Goal: Transaction & Acquisition: Subscribe to service/newsletter

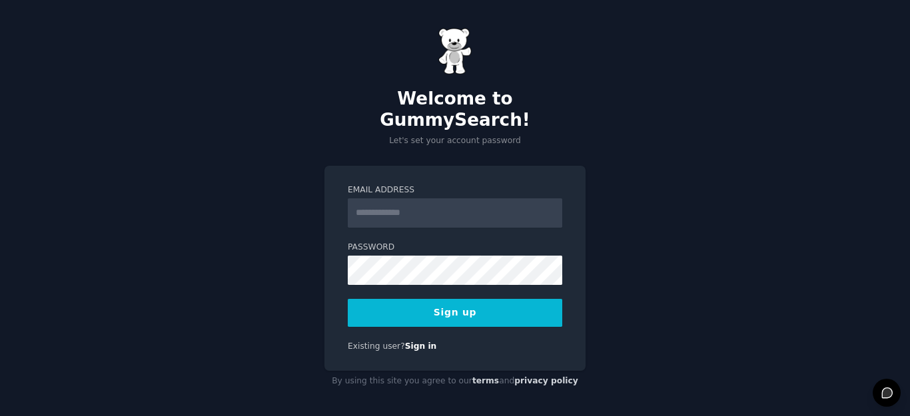
click at [400, 199] on input "Email Address" at bounding box center [455, 213] width 215 height 29
type input "**********"
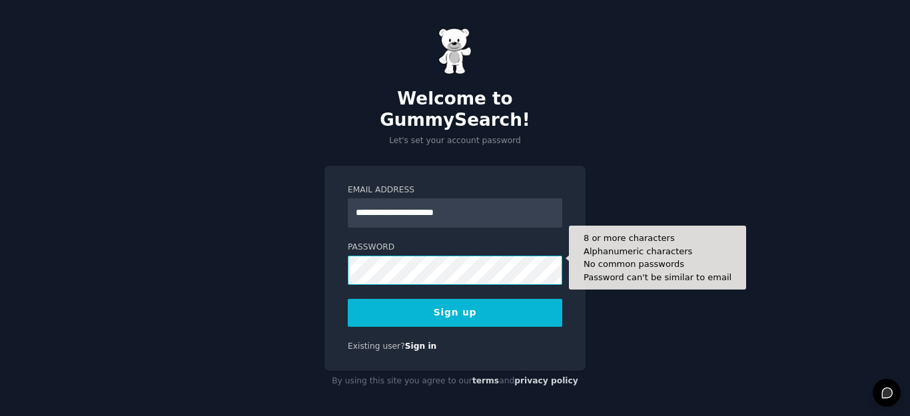
click at [348, 299] on button "Sign up" at bounding box center [455, 313] width 215 height 28
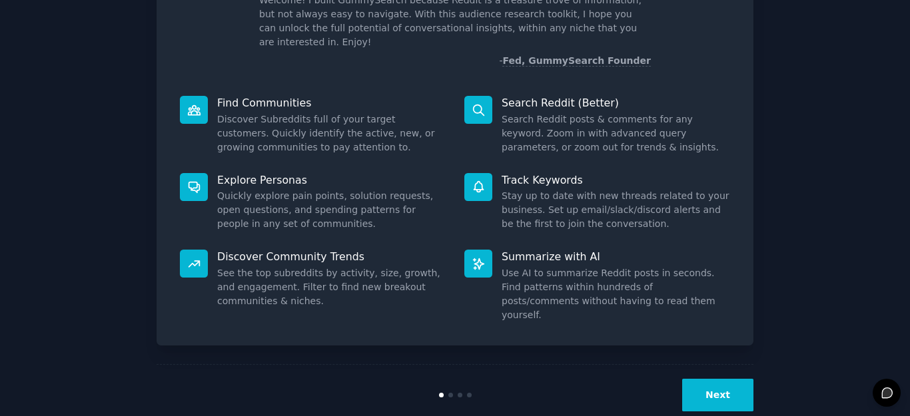
click at [724, 379] on button "Next" at bounding box center [717, 395] width 71 height 33
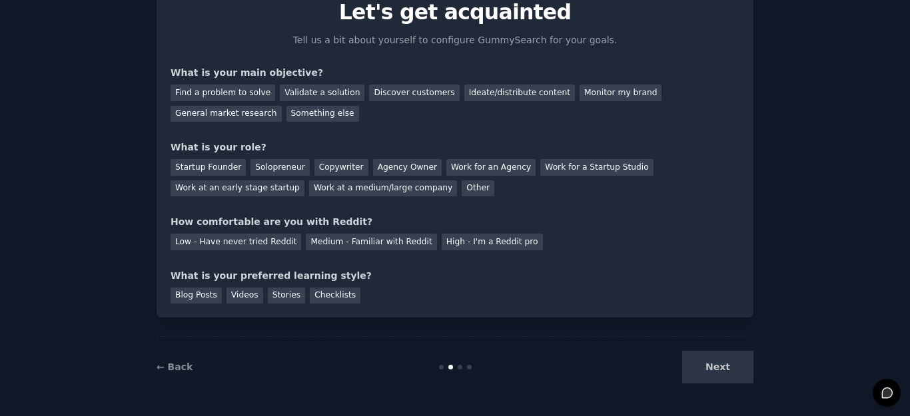
scroll to position [61, 0]
click at [724, 373] on div "Next" at bounding box center [653, 367] width 199 height 33
click at [282, 106] on div "General market research" at bounding box center [226, 114] width 111 height 17
click at [462, 195] on div "Other" at bounding box center [478, 189] width 33 height 17
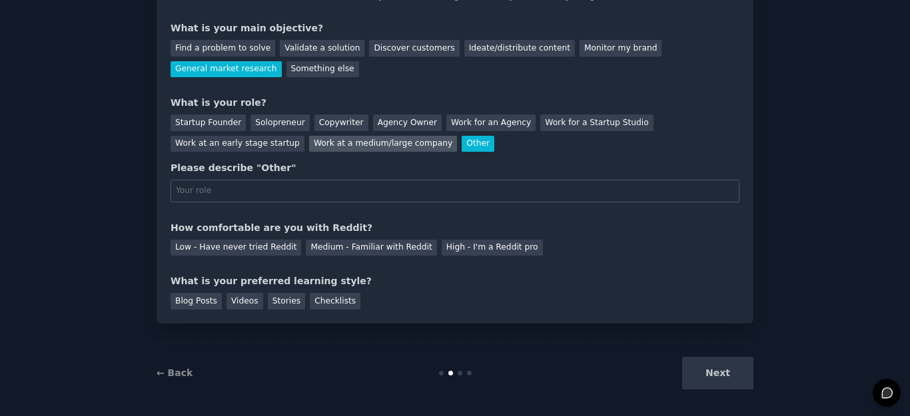
click at [309, 139] on div "Work at a medium/large company" at bounding box center [383, 144] width 148 height 17
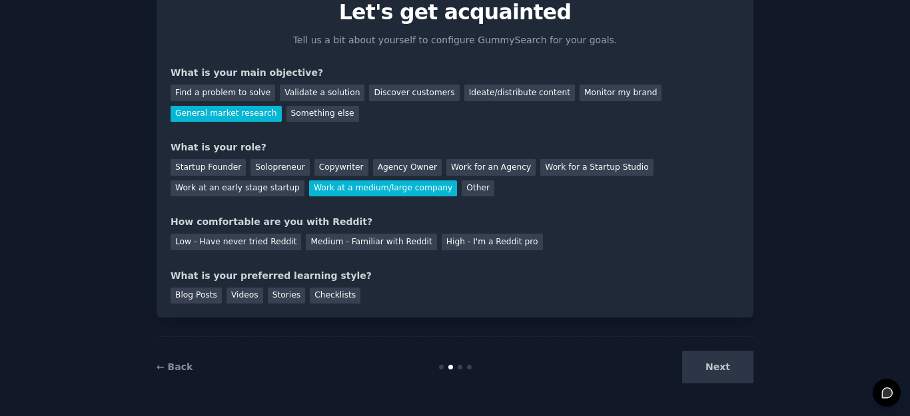
scroll to position [61, 0]
click at [327, 241] on div "Medium - Familiar with Reddit" at bounding box center [371, 242] width 131 height 17
click at [238, 298] on div "Videos" at bounding box center [245, 296] width 37 height 17
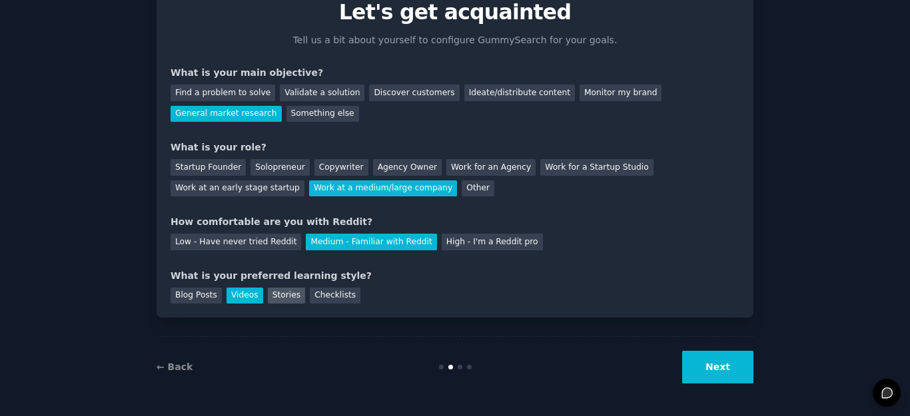
click at [277, 302] on div "Stories" at bounding box center [286, 296] width 37 height 17
click at [228, 292] on div "Videos" at bounding box center [245, 296] width 37 height 17
click at [280, 293] on div "Stories" at bounding box center [286, 296] width 37 height 17
click at [700, 370] on button "Next" at bounding box center [717, 367] width 71 height 33
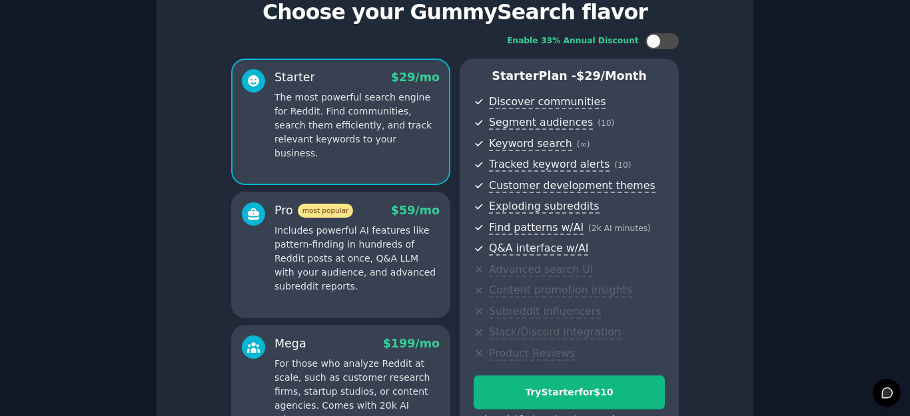
scroll to position [223, 0]
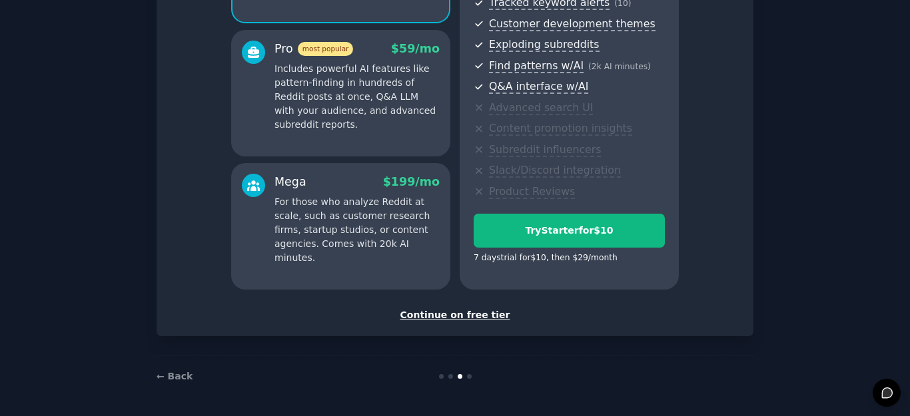
click at [466, 320] on div "Continue on free tier" at bounding box center [455, 315] width 569 height 14
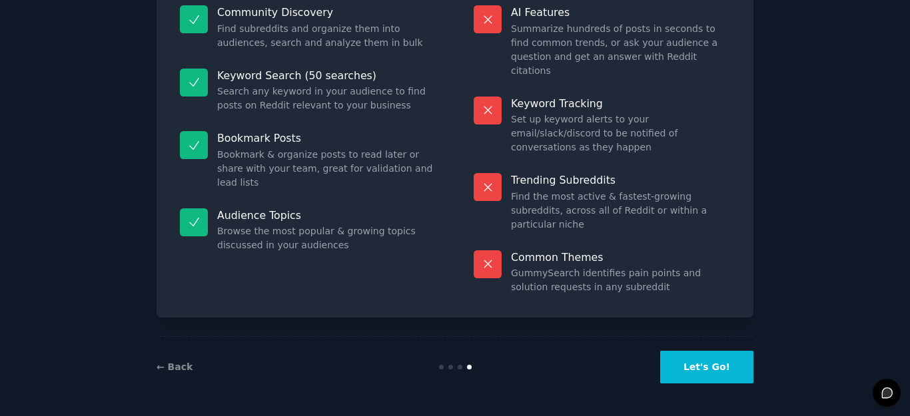
scroll to position [103, 0]
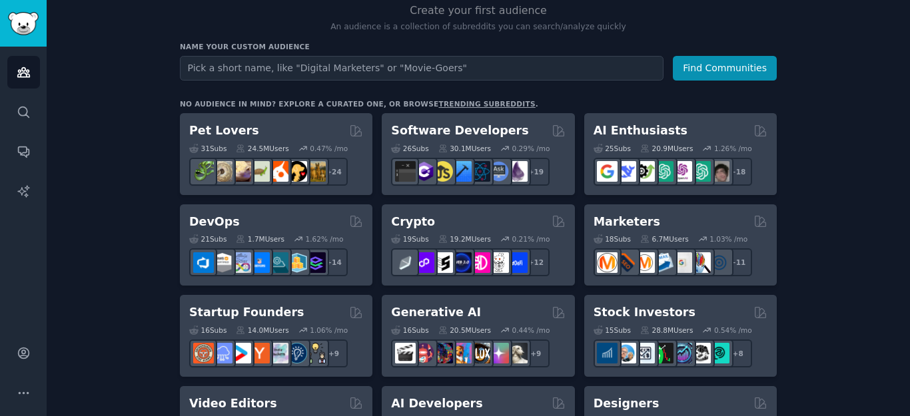
scroll to position [165, 0]
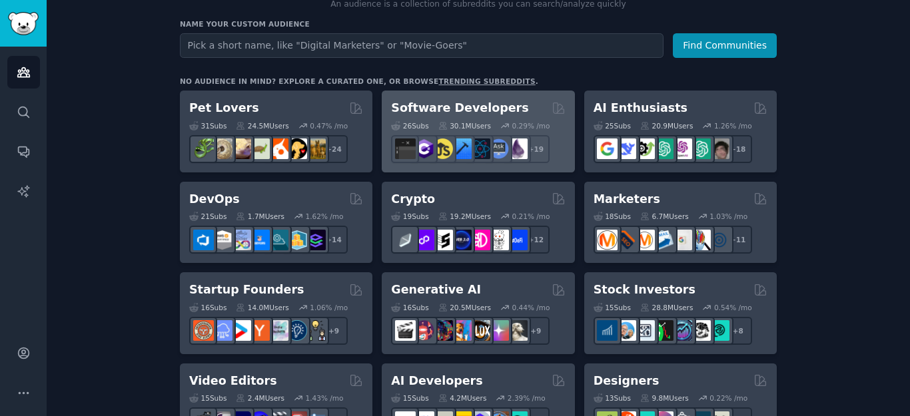
click at [442, 117] on div "26 Sub s 30.1M Users 0.29 % /mo + 19" at bounding box center [478, 140] width 174 height 47
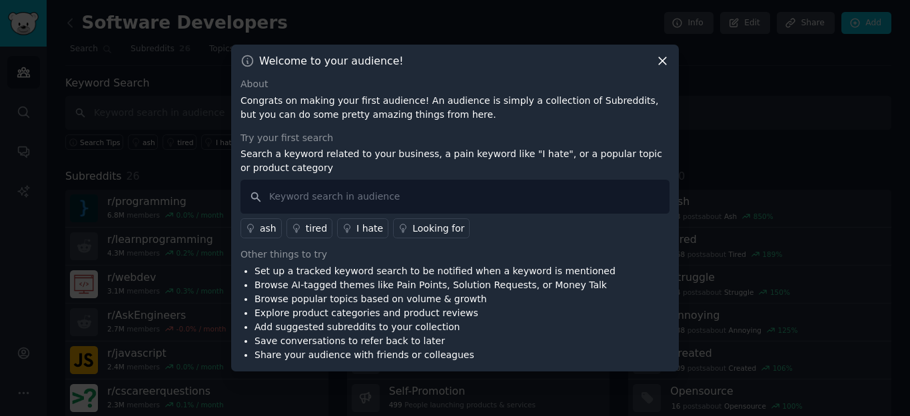
click at [665, 66] on icon at bounding box center [663, 61] width 14 height 14
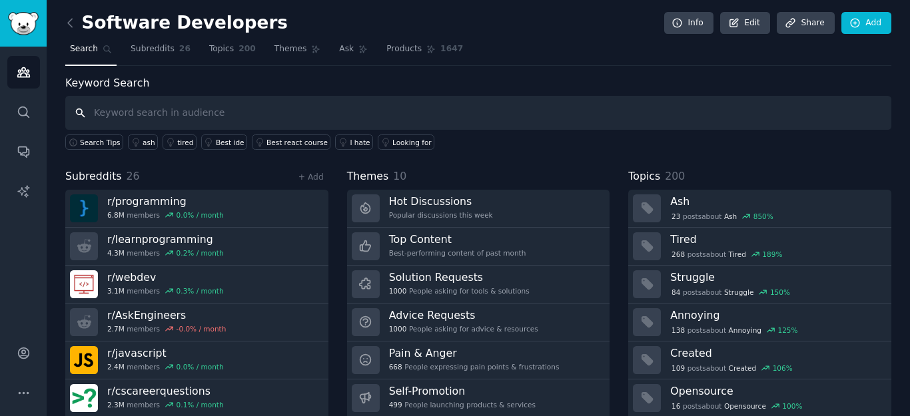
scroll to position [43, 0]
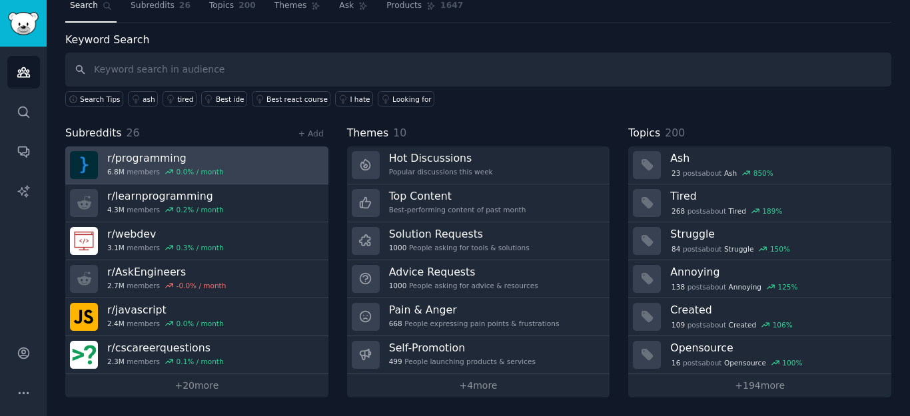
click at [180, 159] on h3 "r/ programming" at bounding box center [165, 158] width 117 height 14
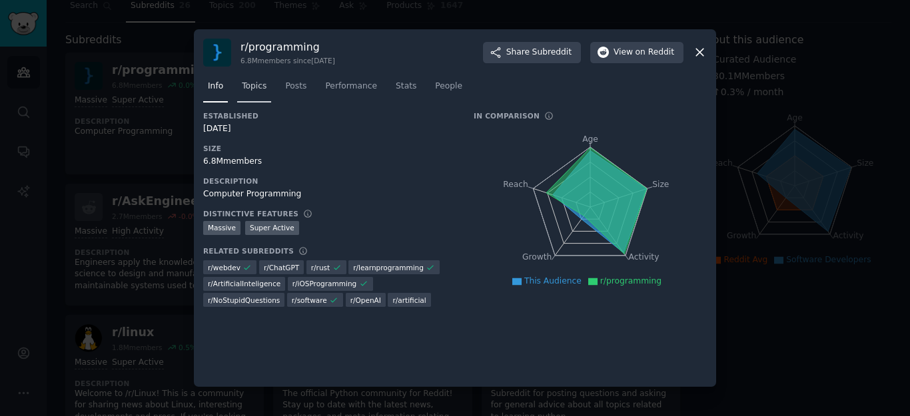
click at [262, 89] on span "Topics" at bounding box center [254, 87] width 25 height 12
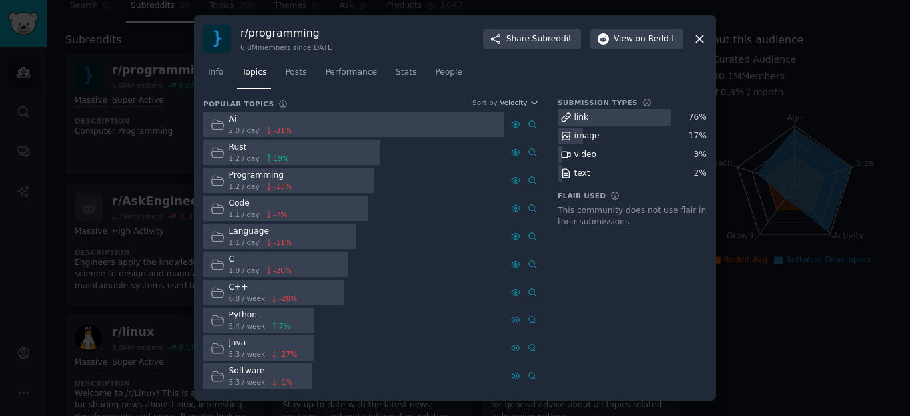
click at [323, 129] on div at bounding box center [353, 125] width 301 height 26
click at [243, 127] on span "2.0 / day" at bounding box center [244, 130] width 31 height 9
click at [700, 37] on icon at bounding box center [700, 39] width 14 height 14
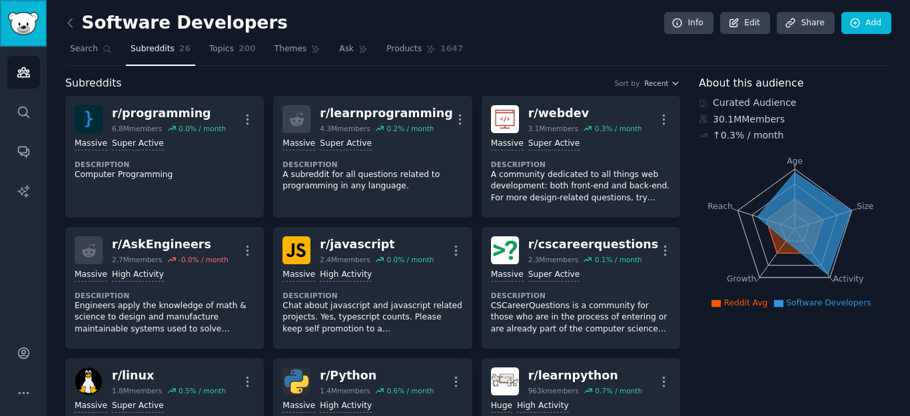
click at [34, 18] on img "Sidebar" at bounding box center [23, 23] width 31 height 23
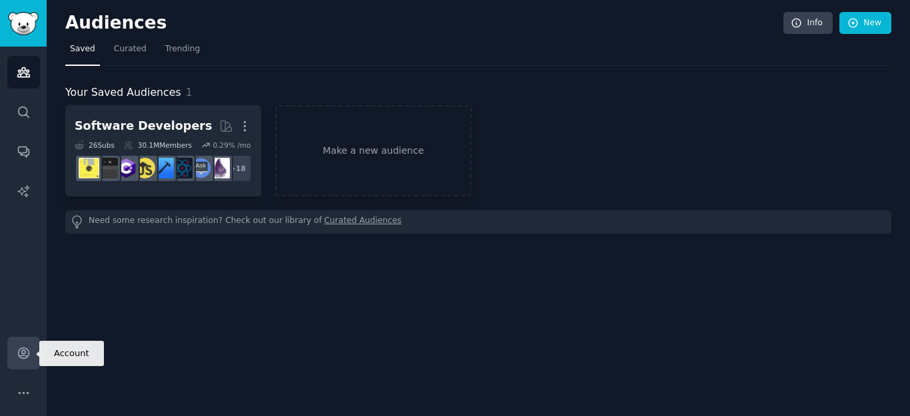
click at [25, 352] on icon "Sidebar" at bounding box center [23, 353] width 11 height 11
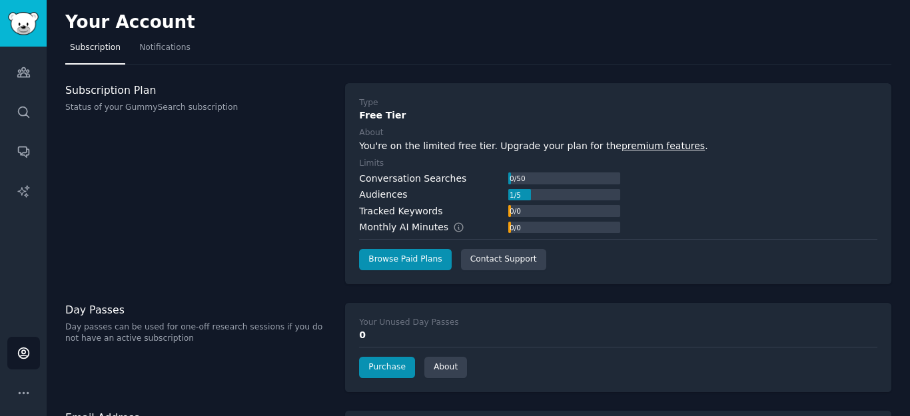
click at [622, 143] on link "premium features" at bounding box center [663, 146] width 83 height 11
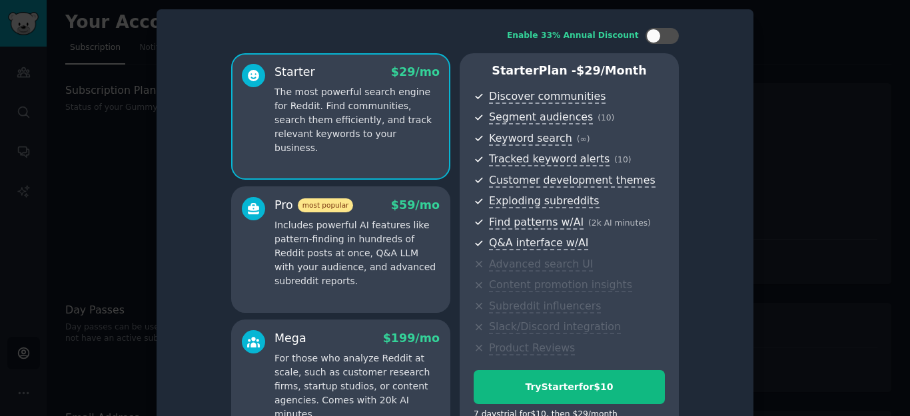
click at [337, 341] on div "Mega $ 199 /mo" at bounding box center [357, 338] width 165 height 17
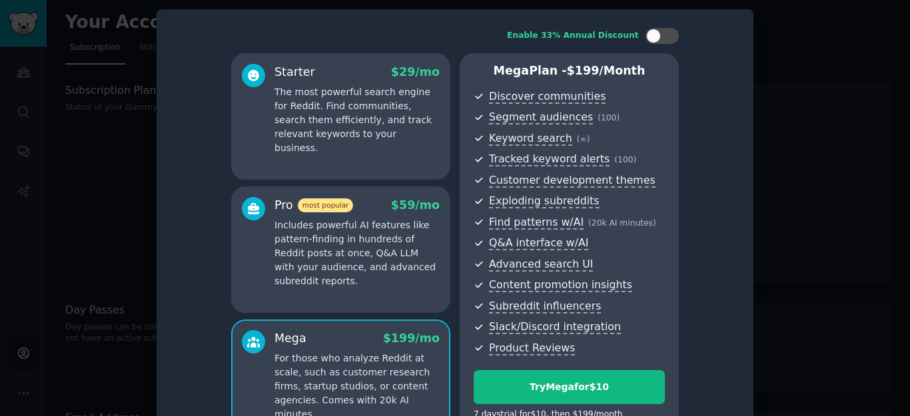
click at [373, 227] on p "Includes powerful AI features like pattern-finding in hundreds of Reddit posts …" at bounding box center [357, 254] width 165 height 70
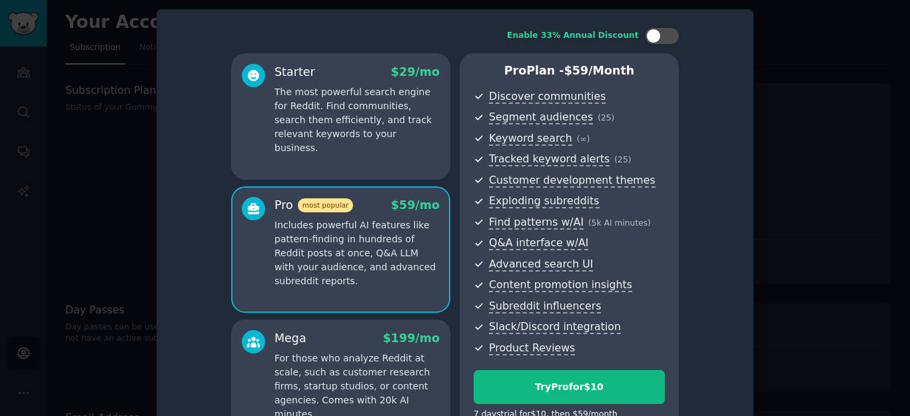
click at [356, 322] on div "Mega $ 199 /mo For those who analyze Reddit at scale, such as customer research…" at bounding box center [340, 383] width 219 height 127
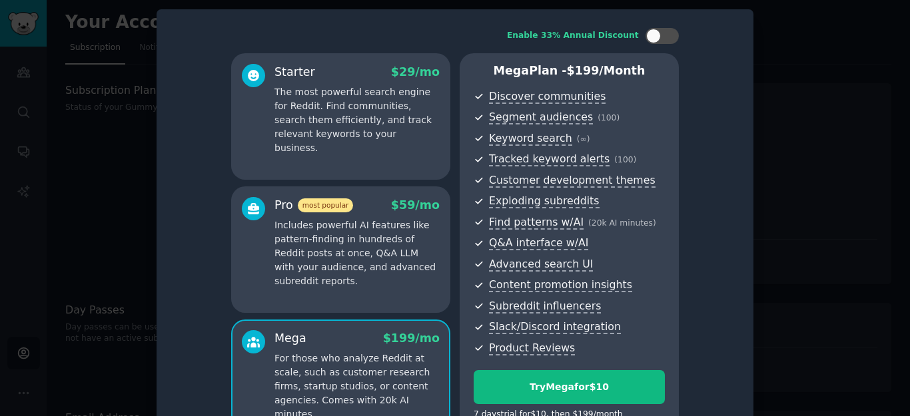
click at [353, 273] on p "Includes powerful AI features like pattern-finding in hundreds of Reddit posts …" at bounding box center [357, 254] width 165 height 70
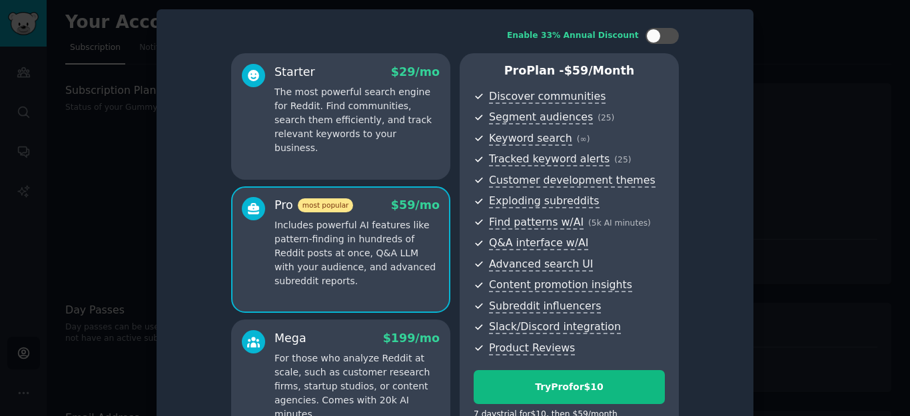
click at [342, 338] on div "Mega $ 199 /mo" at bounding box center [357, 338] width 165 height 17
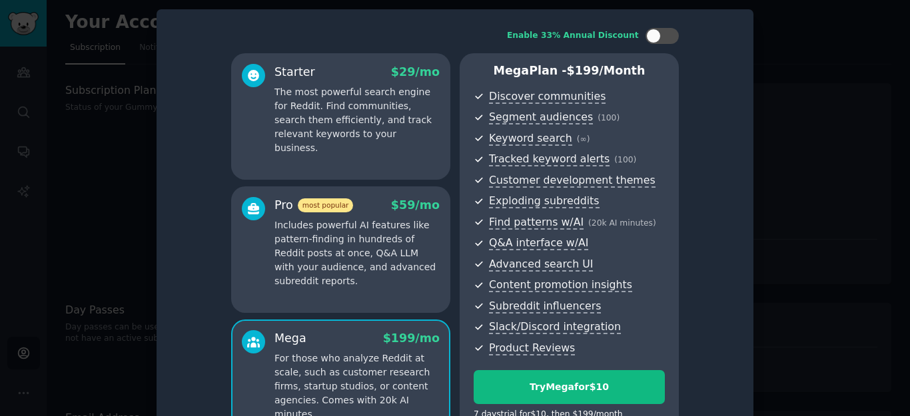
click at [388, 101] on p "The most powerful search engine for Reddit. Find communities, search them effic…" at bounding box center [357, 120] width 165 height 70
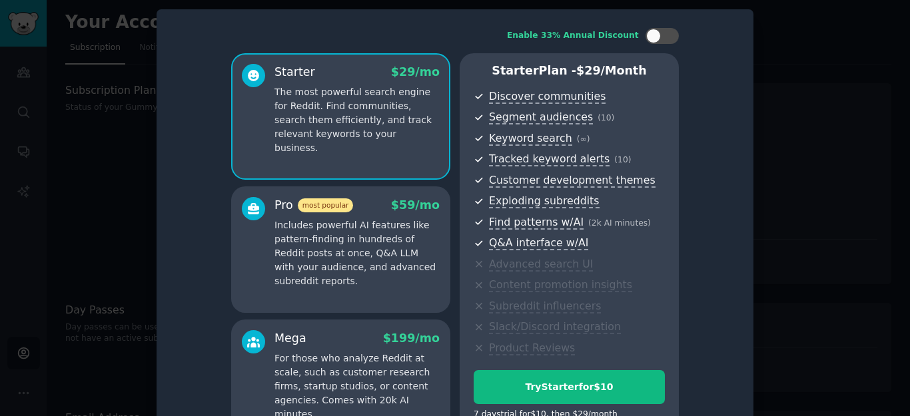
click at [818, 88] on div at bounding box center [455, 208] width 910 height 416
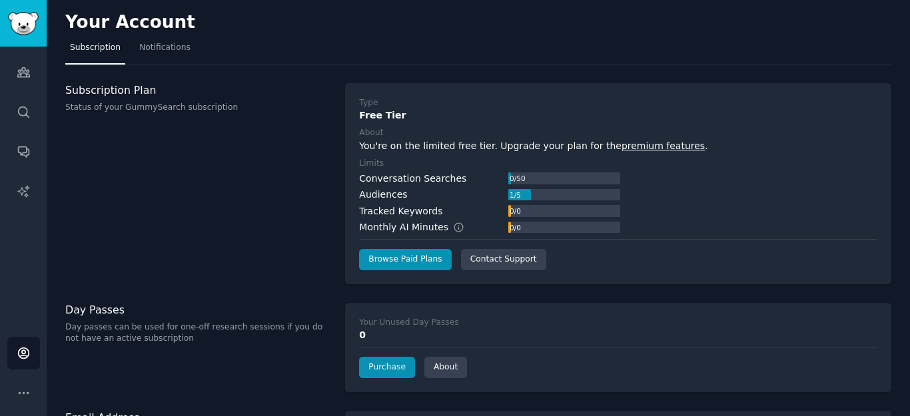
scroll to position [55, 0]
